Goal: Information Seeking & Learning: Get advice/opinions

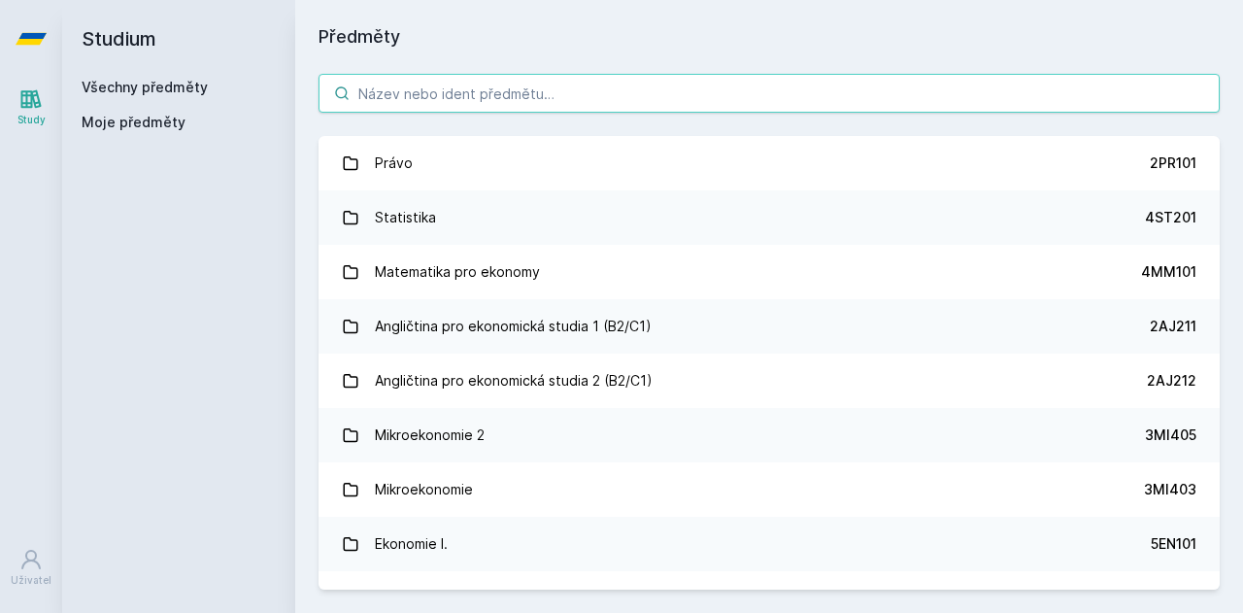
click at [480, 94] on input "search" at bounding box center [769, 93] width 901 height 39
paste input "2PR205"
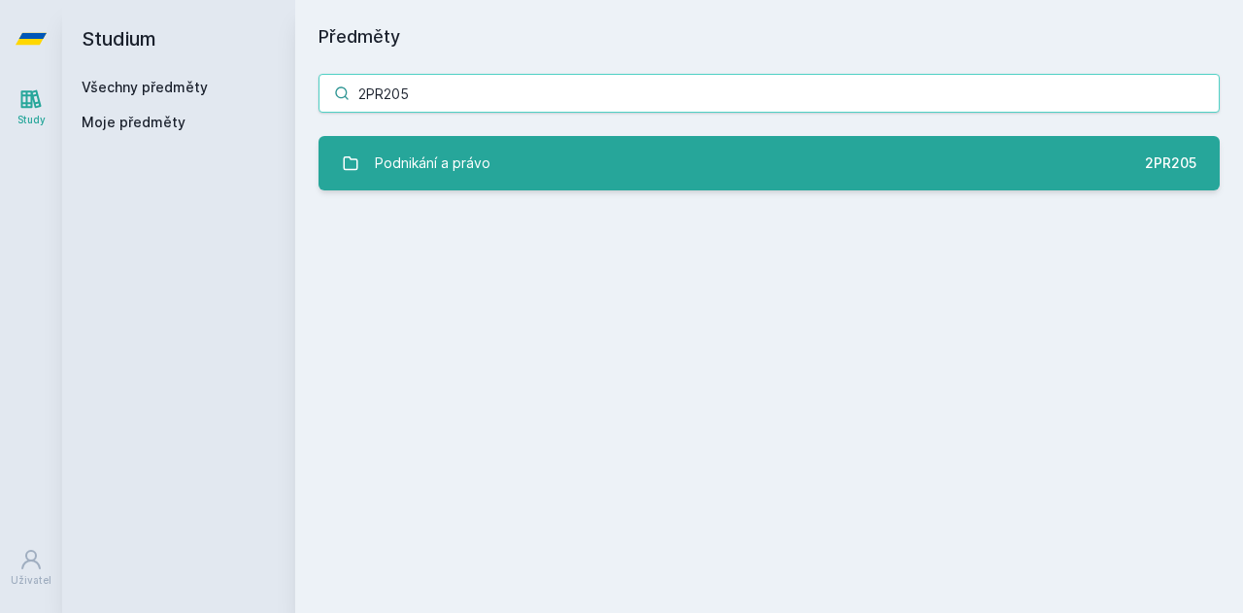
type input "2PR205"
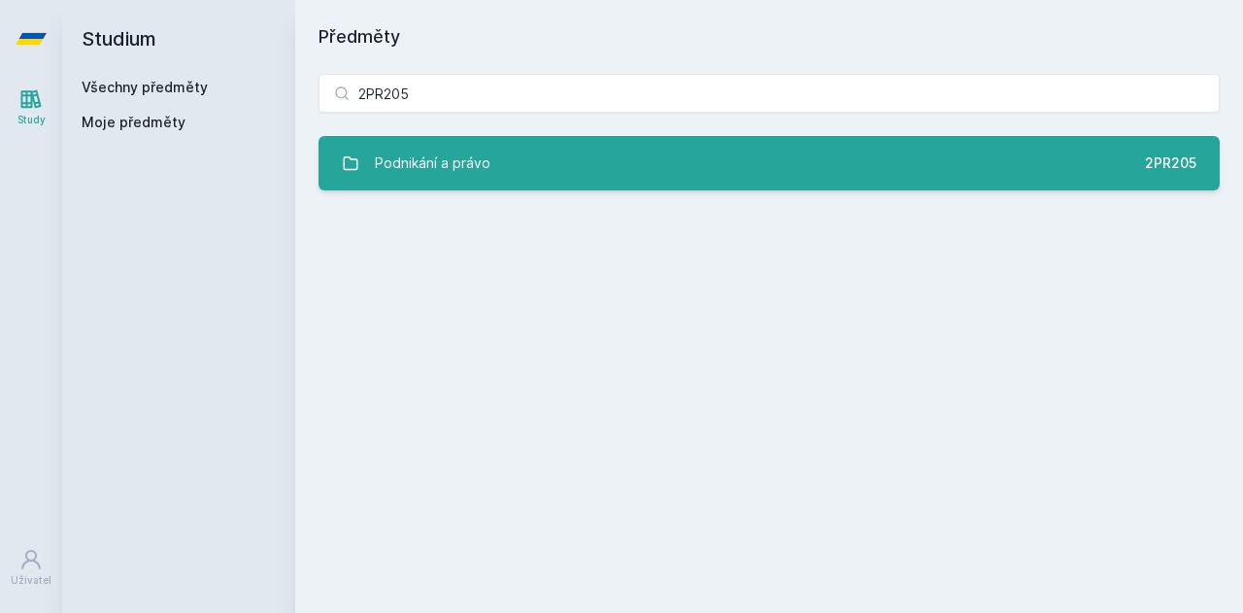
click at [531, 143] on link "Podnikání a právo 2PR205" at bounding box center [769, 163] width 901 height 54
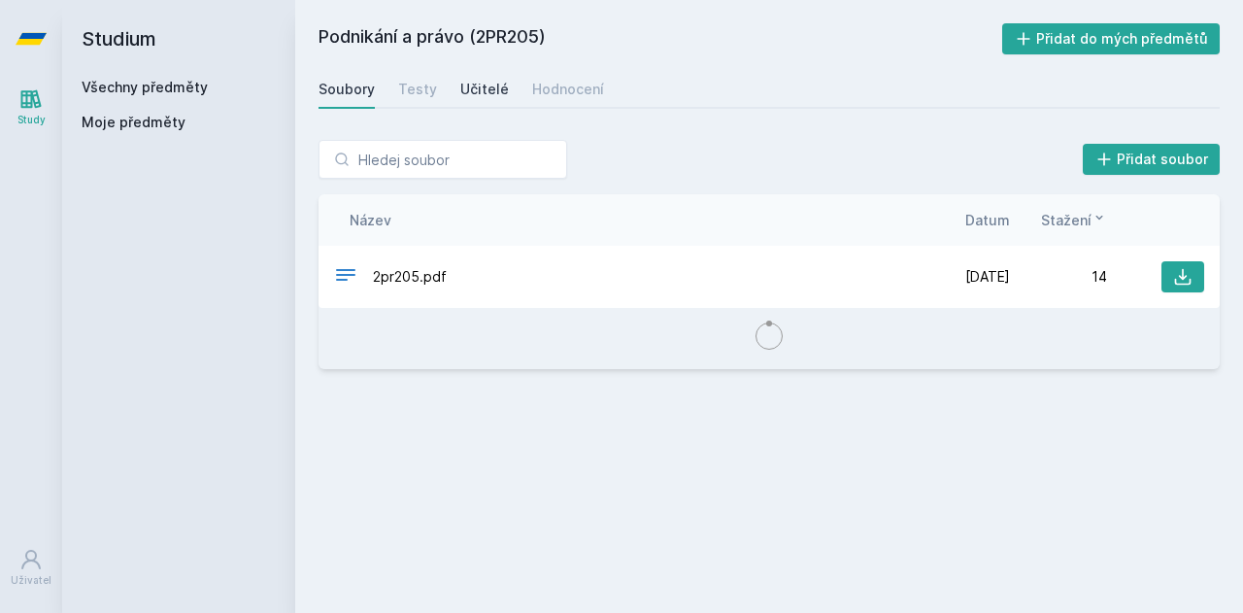
click at [488, 86] on div "Učitelé" at bounding box center [484, 89] width 49 height 19
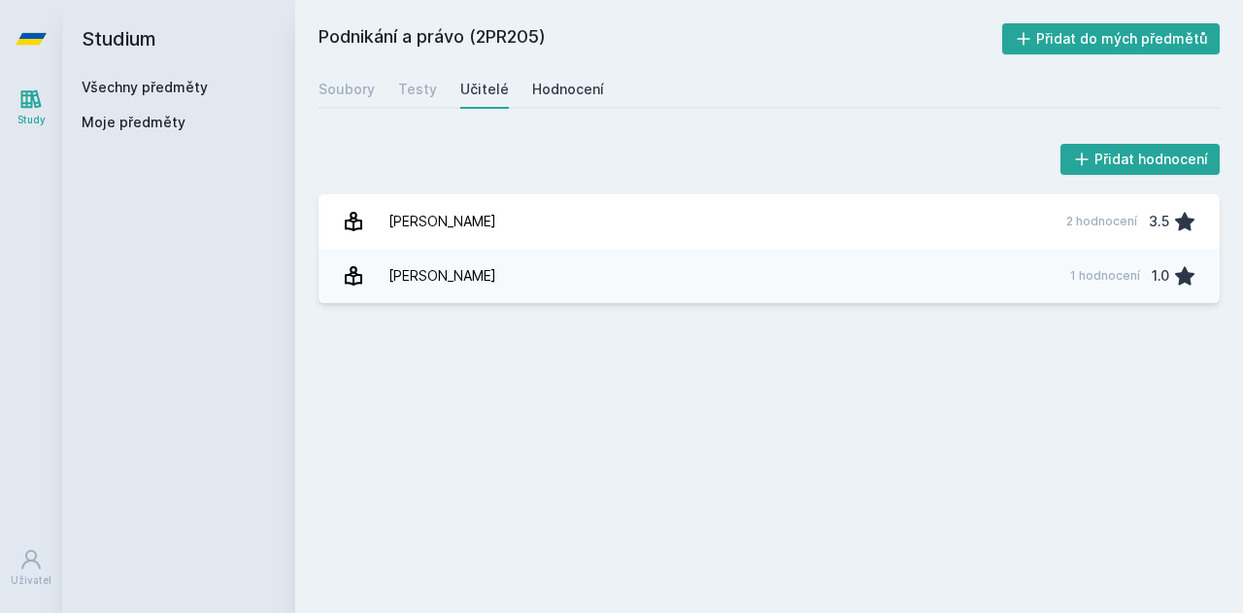
click at [557, 87] on div "Hodnocení" at bounding box center [568, 89] width 72 height 19
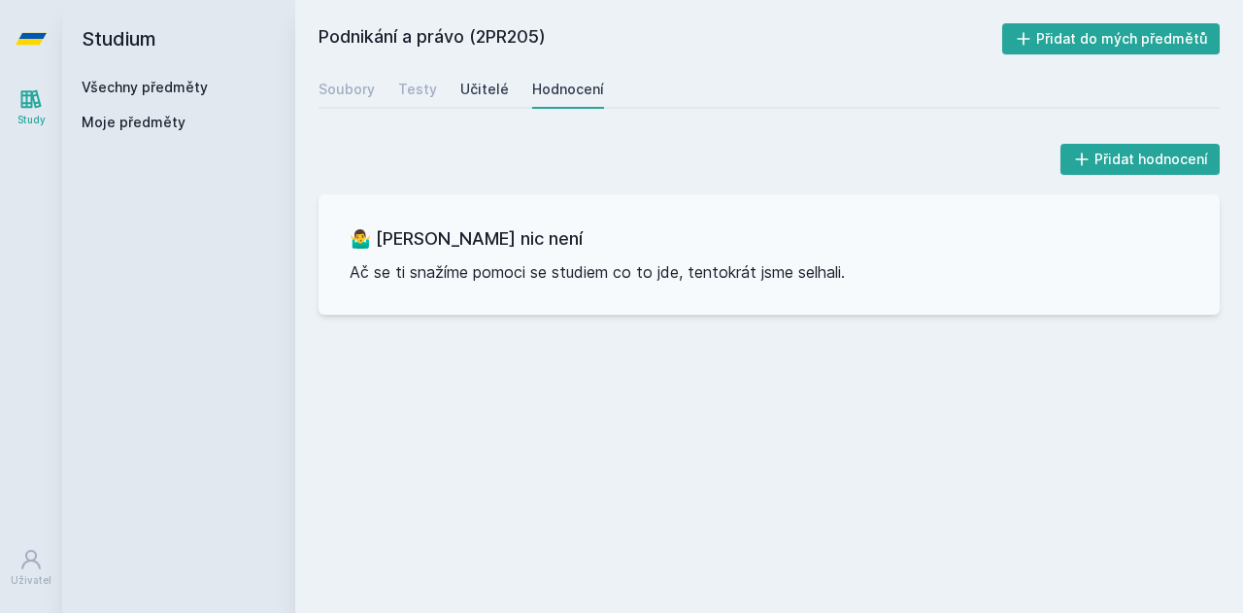
click at [473, 86] on div "Učitelé" at bounding box center [484, 89] width 49 height 19
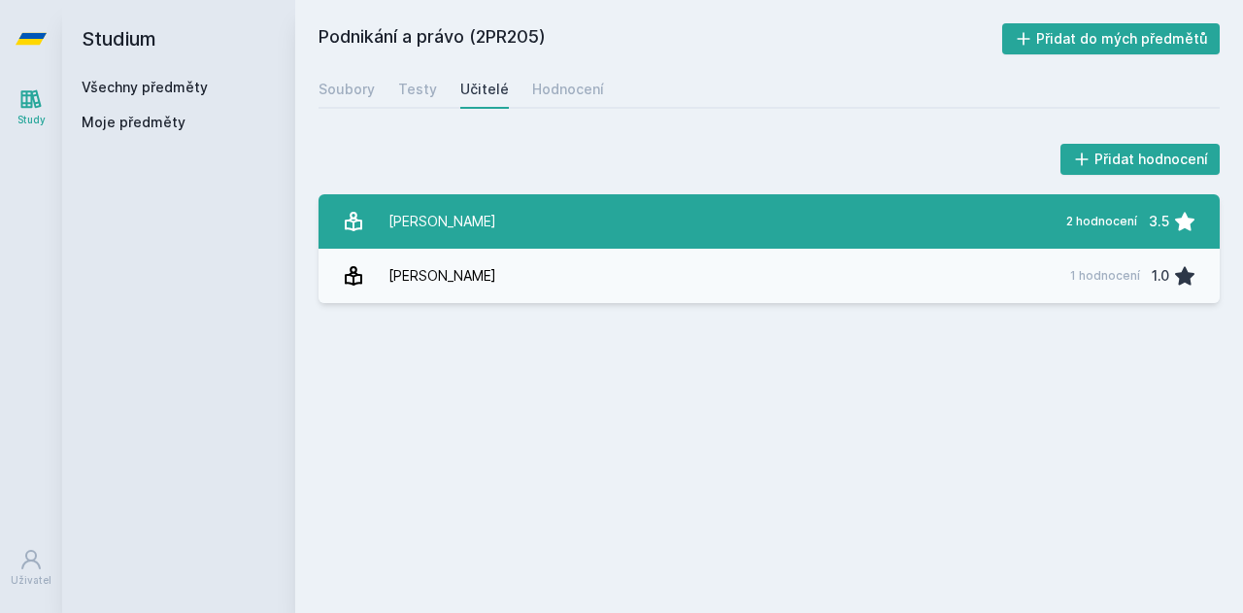
click at [497, 218] on link "[PERSON_NAME] 2 hodnocení 3.5" at bounding box center [769, 221] width 901 height 54
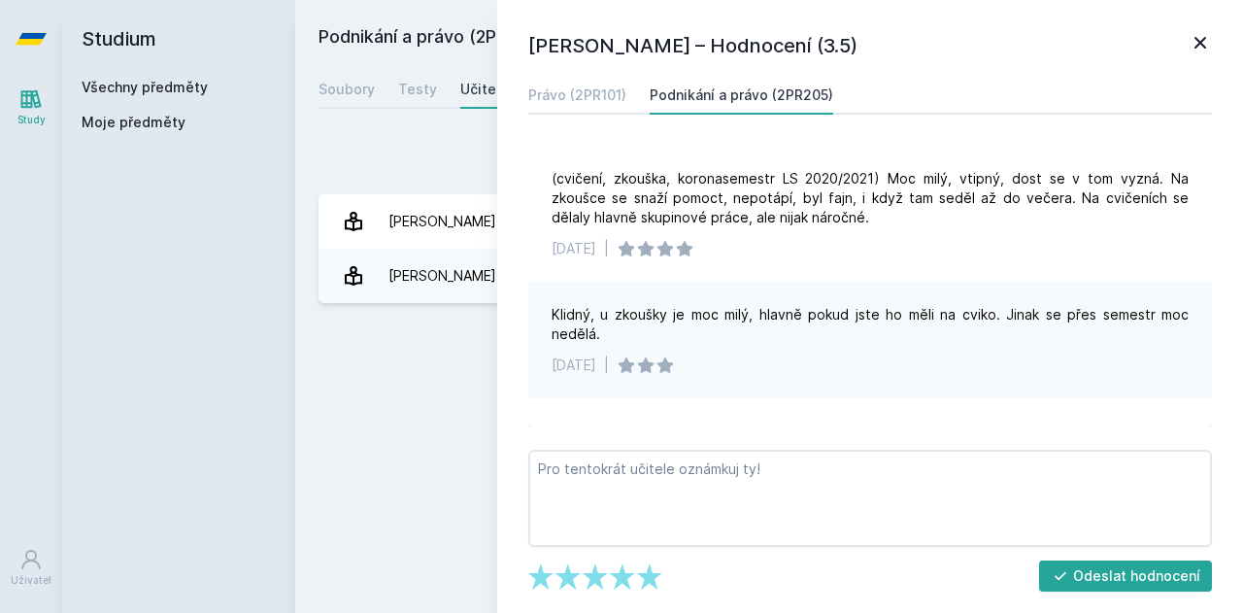
click at [423, 360] on div "Podnikání a právo (2PR205) Přidat do mých předmětů [GEOGRAPHIC_DATA] Testy Učit…" at bounding box center [769, 306] width 901 height 566
click at [414, 160] on div "Přidat hodnocení" at bounding box center [769, 159] width 901 height 39
click at [1189, 42] on icon at bounding box center [1200, 42] width 23 height 23
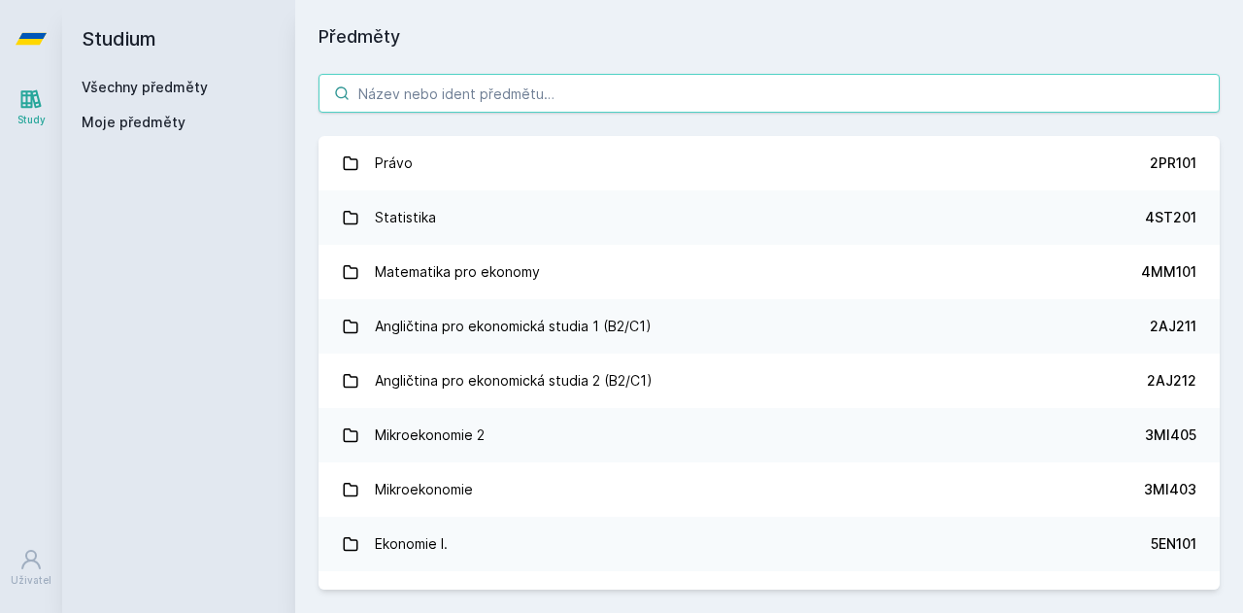
click at [416, 96] on input "search" at bounding box center [769, 93] width 901 height 39
paste input "2PR416"
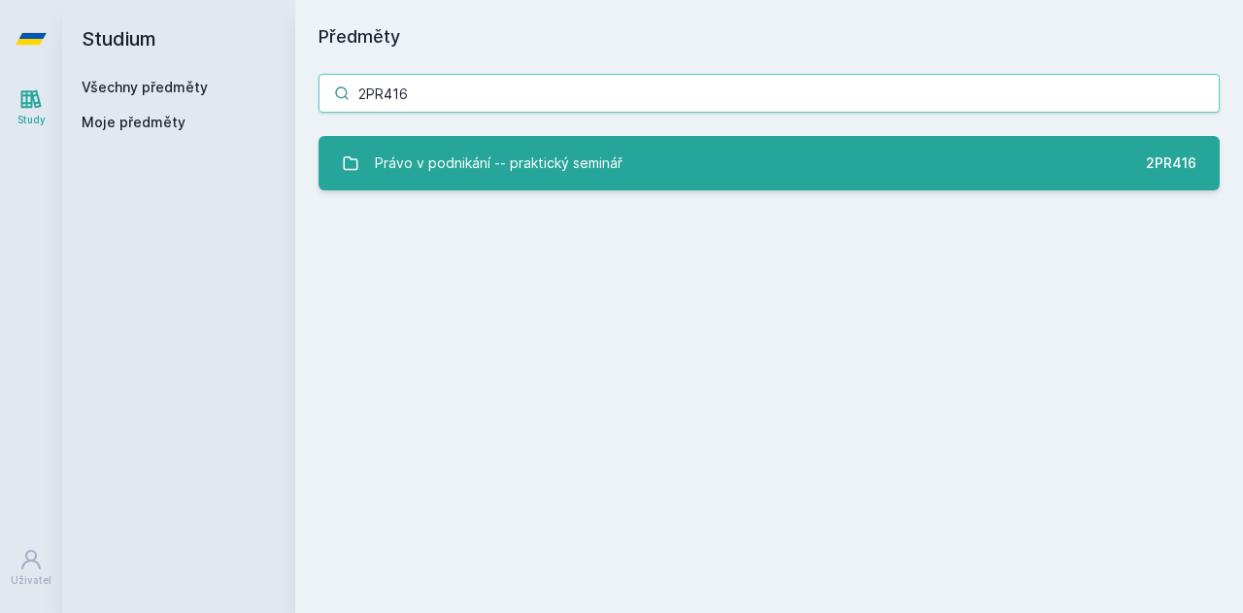
type input "2PR416"
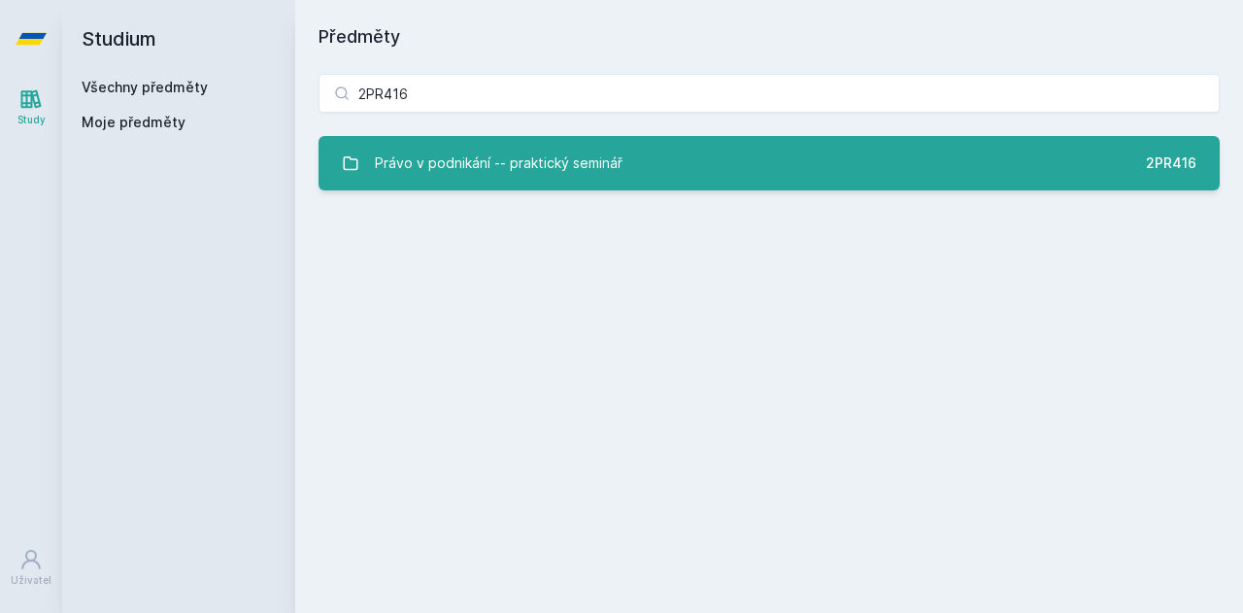
click at [554, 153] on div "Právo v podnikání -- praktický seminář" at bounding box center [499, 163] width 248 height 39
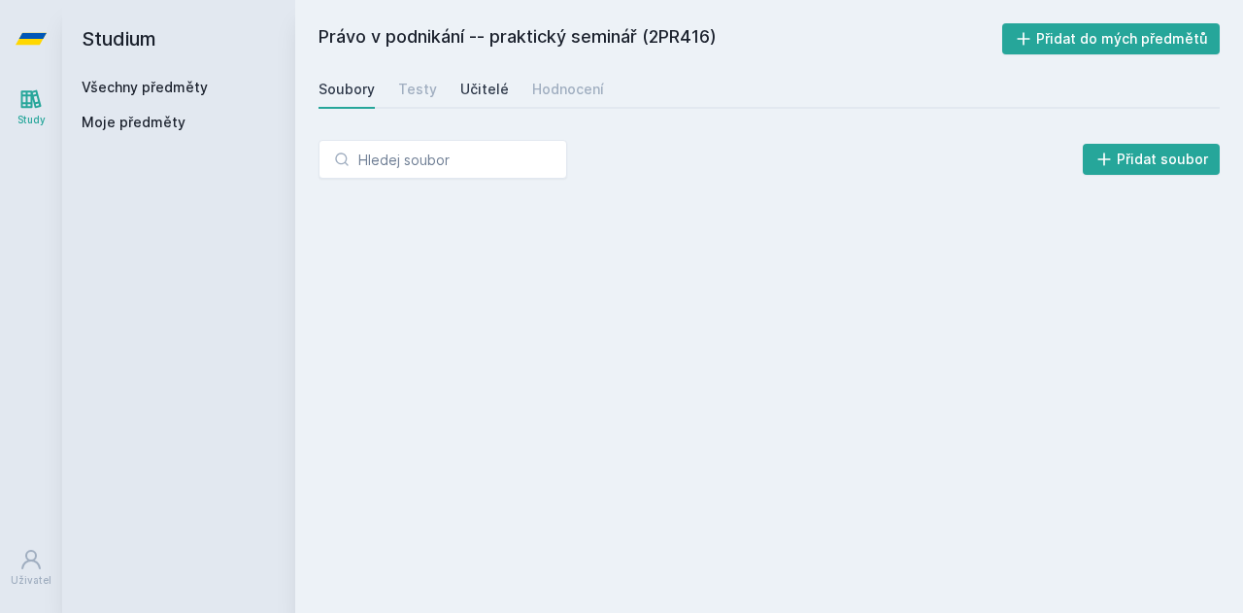
click at [499, 86] on div "Učitelé" at bounding box center [484, 89] width 49 height 19
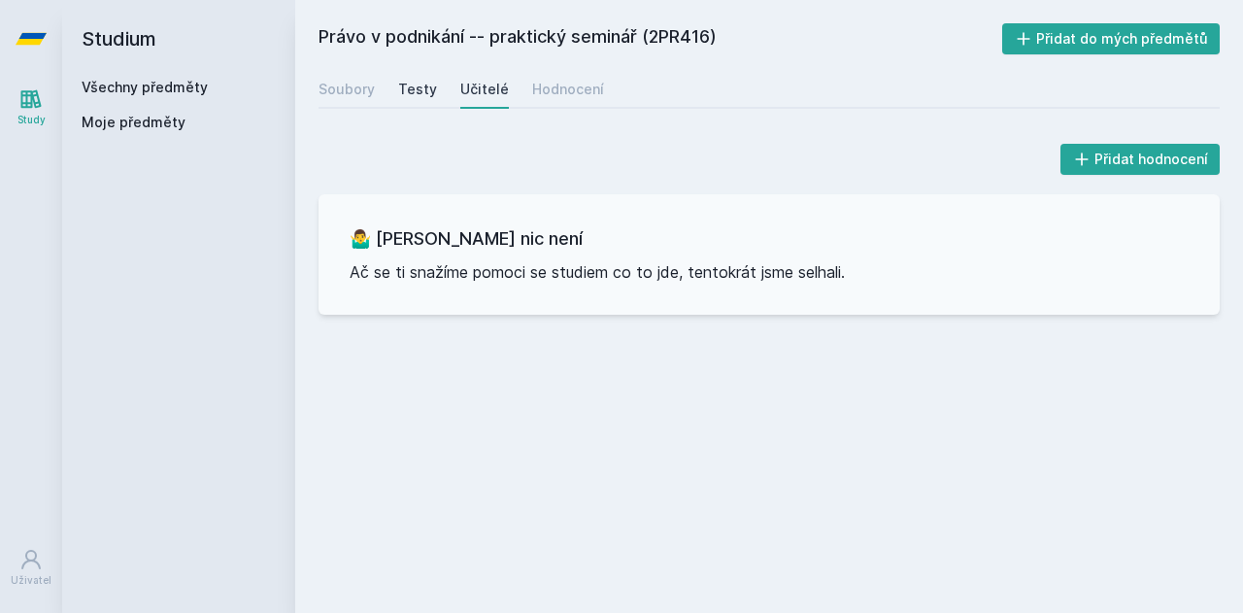
click at [420, 71] on link "Testy" at bounding box center [417, 89] width 39 height 39
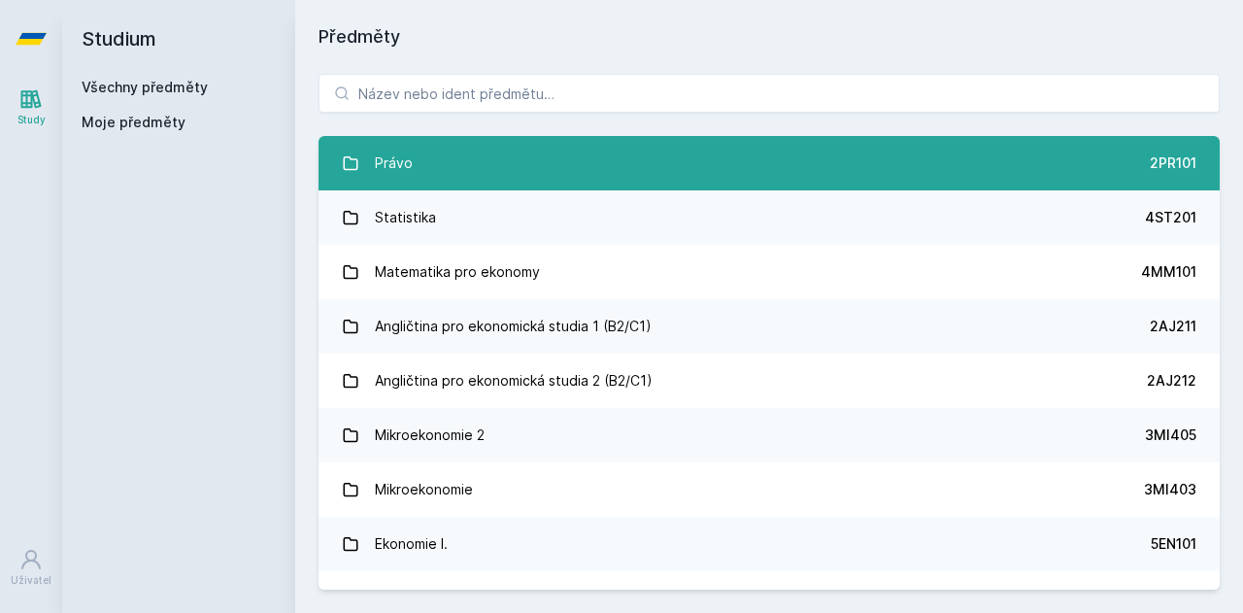
click at [586, 149] on link "Právo 2PR101" at bounding box center [769, 163] width 901 height 54
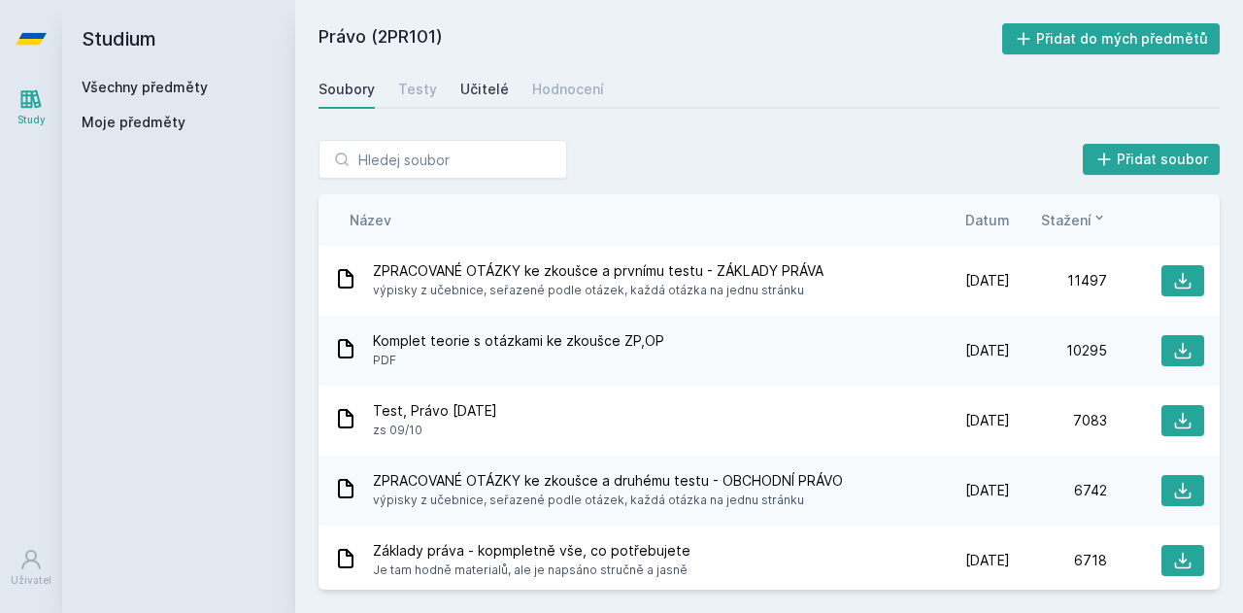
click at [473, 95] on div "Učitelé" at bounding box center [484, 89] width 49 height 19
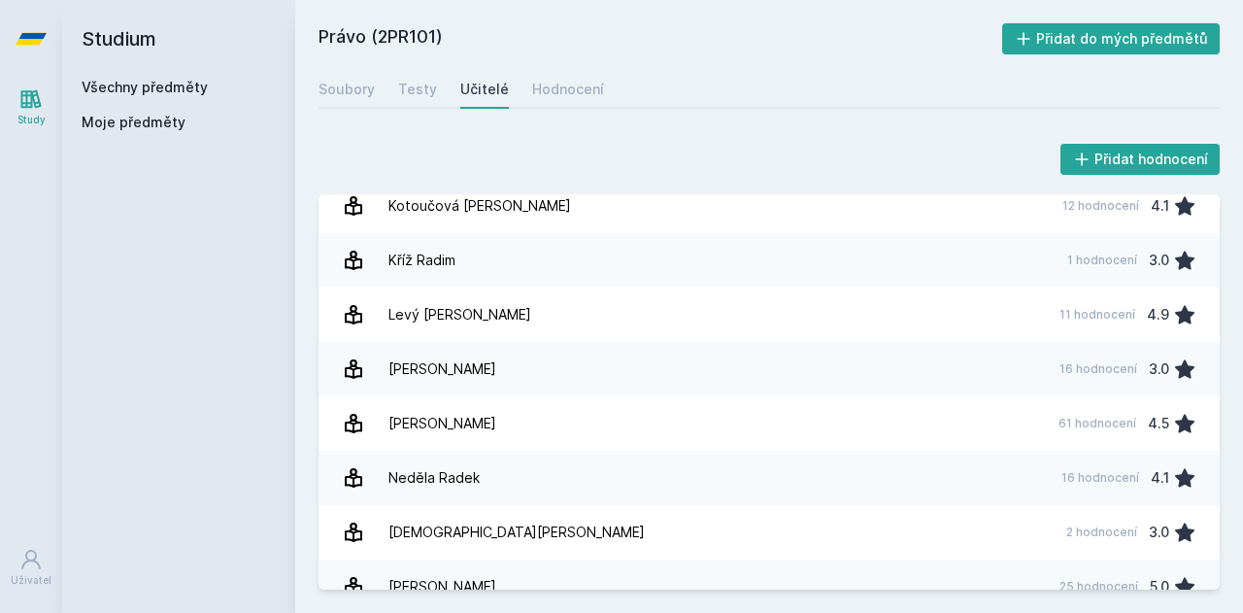
scroll to position [887, 0]
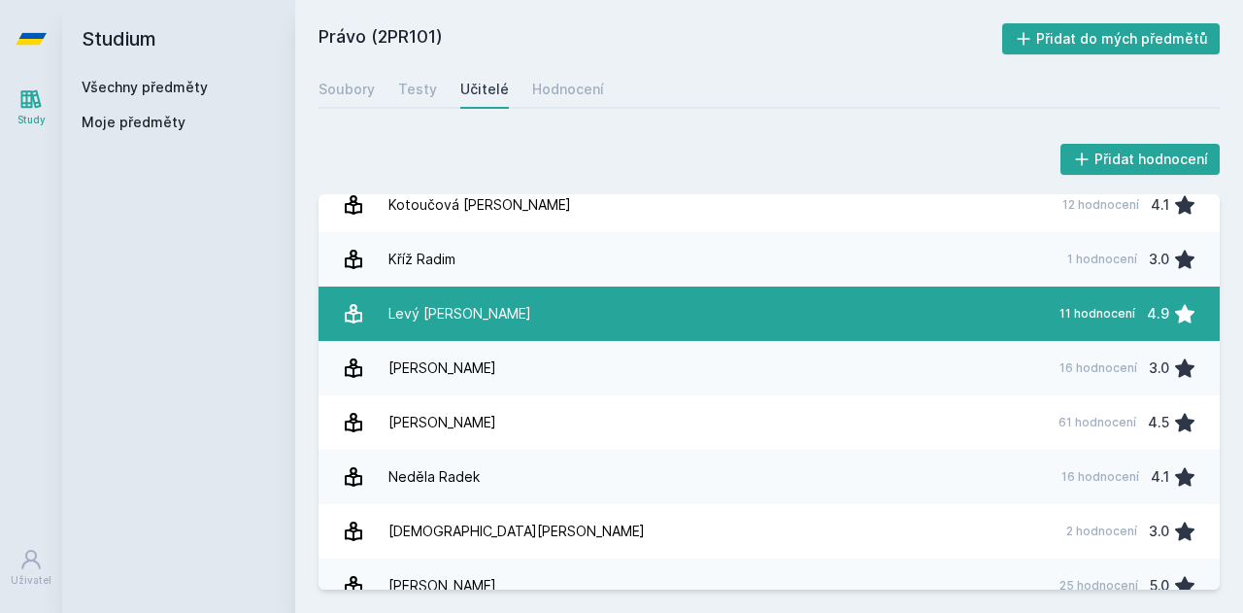
click at [493, 302] on link "Levý [PERSON_NAME][DATE] hodnocení 4.9" at bounding box center [769, 313] width 901 height 54
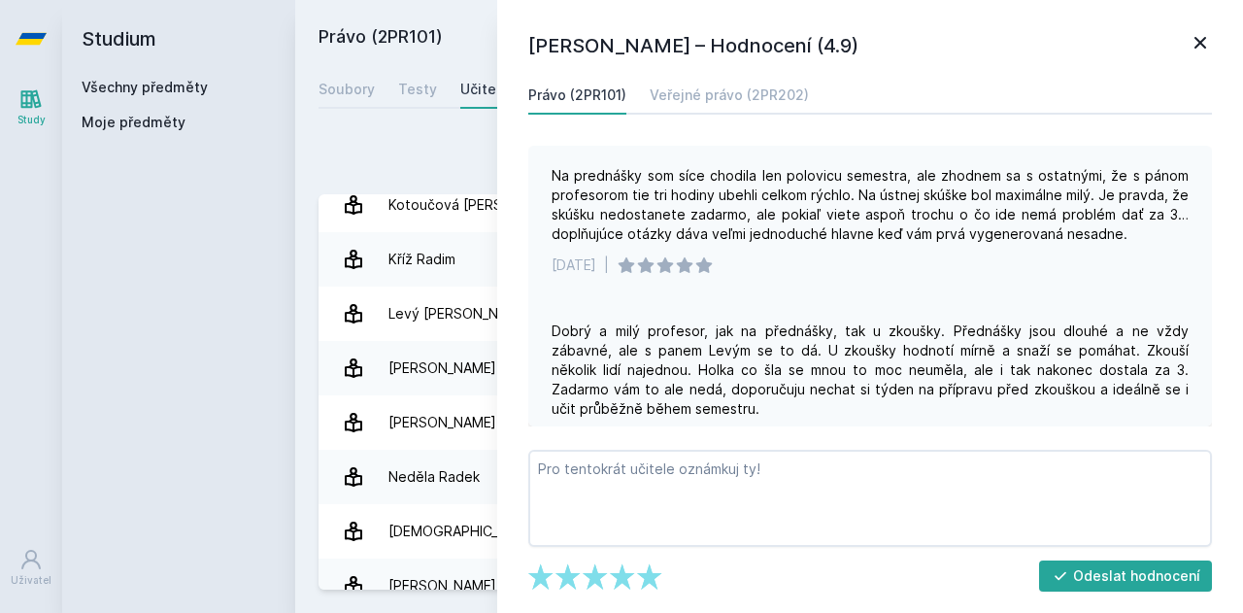
scroll to position [1035, 0]
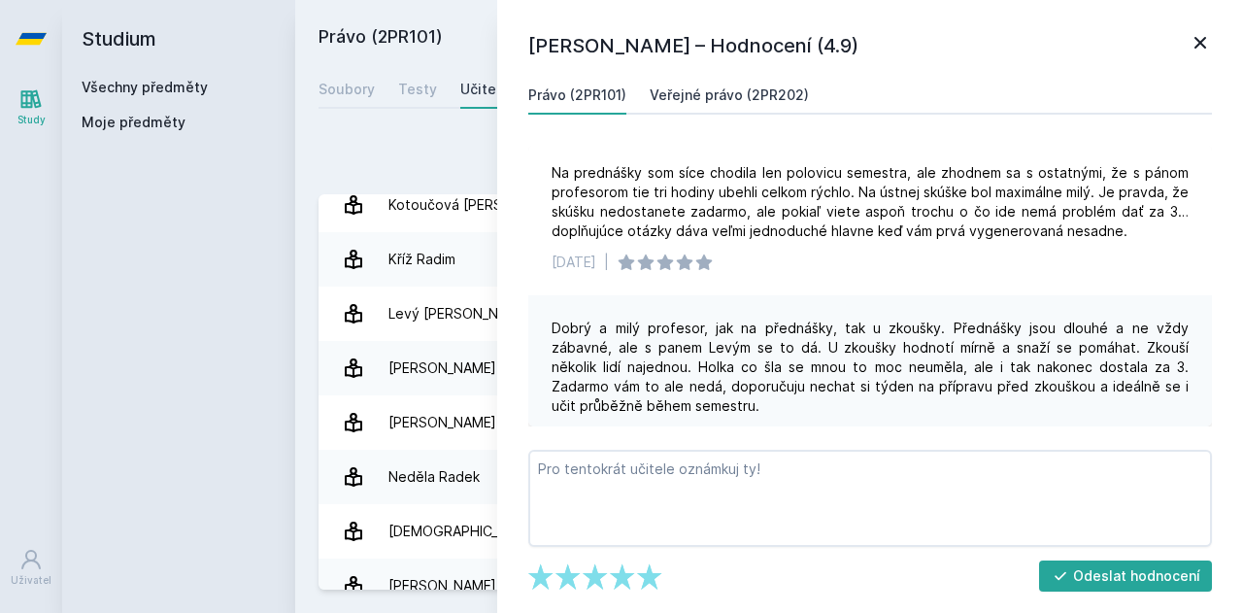
click at [689, 89] on div "Veřejné právo (2PR202)" at bounding box center [729, 94] width 159 height 19
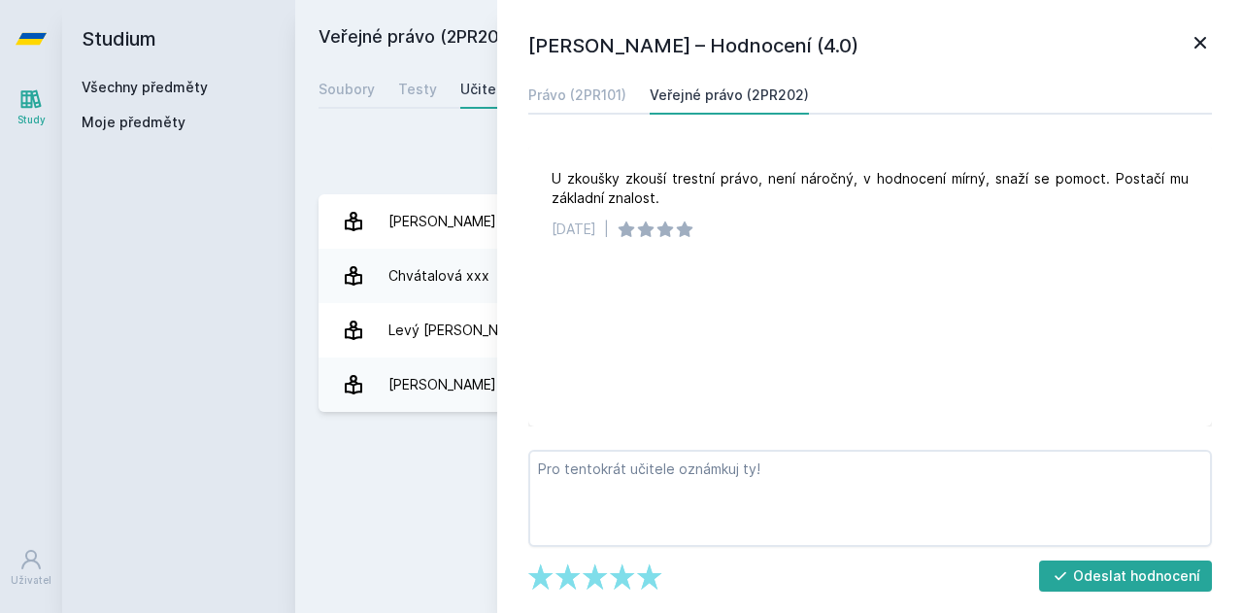
click at [1202, 50] on icon at bounding box center [1200, 42] width 23 height 23
